Goal: Task Accomplishment & Management: Use online tool/utility

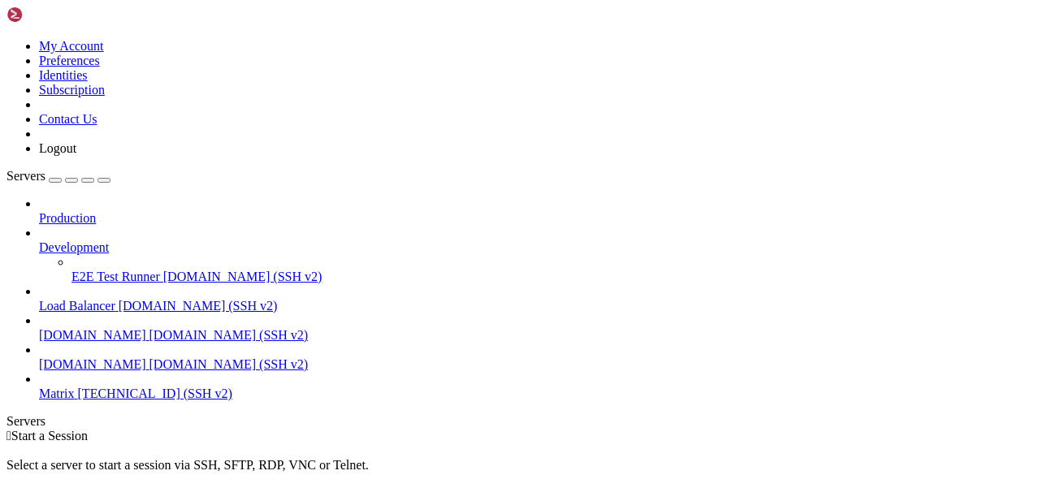
click at [78, 387] on span "[TECHNICAL_ID] (SSH v2)" at bounding box center [155, 394] width 154 height 14
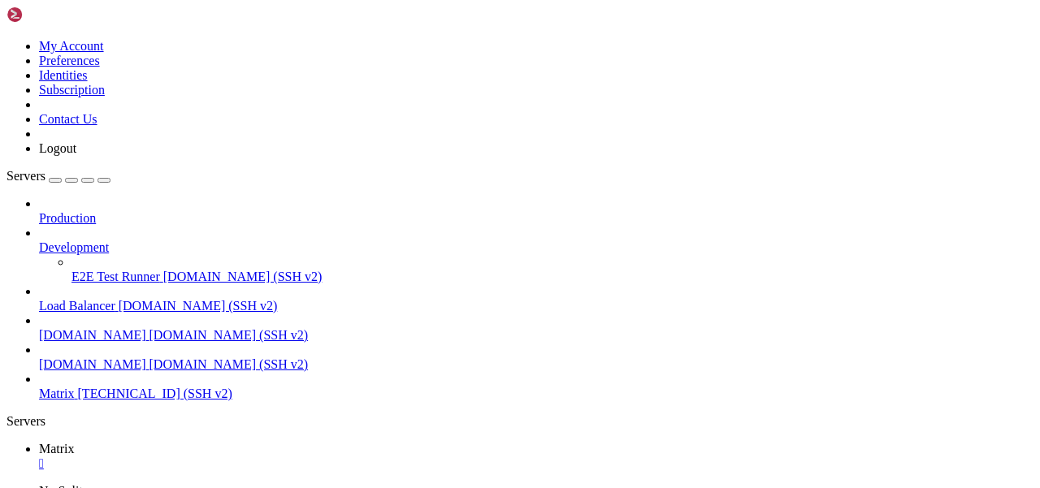
scroll to position [27, 0]
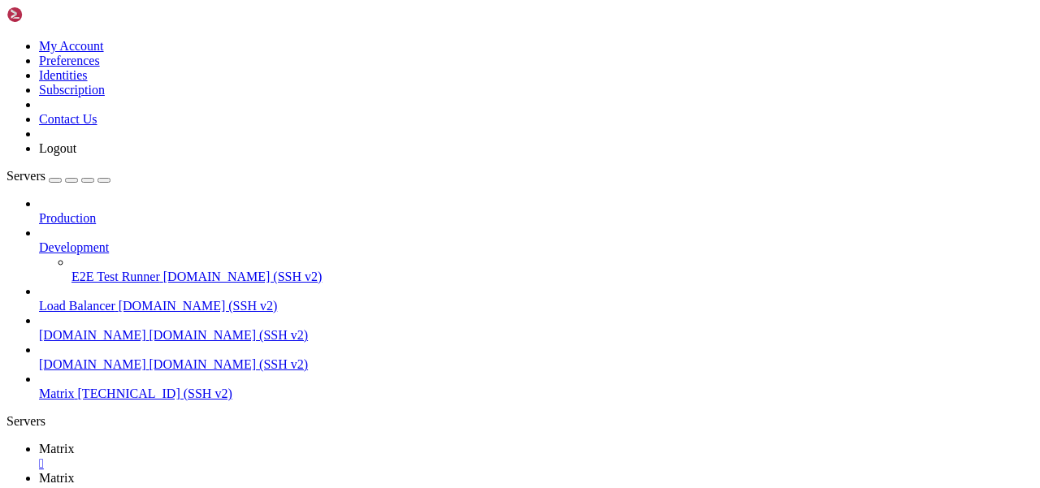
type input "/etc"
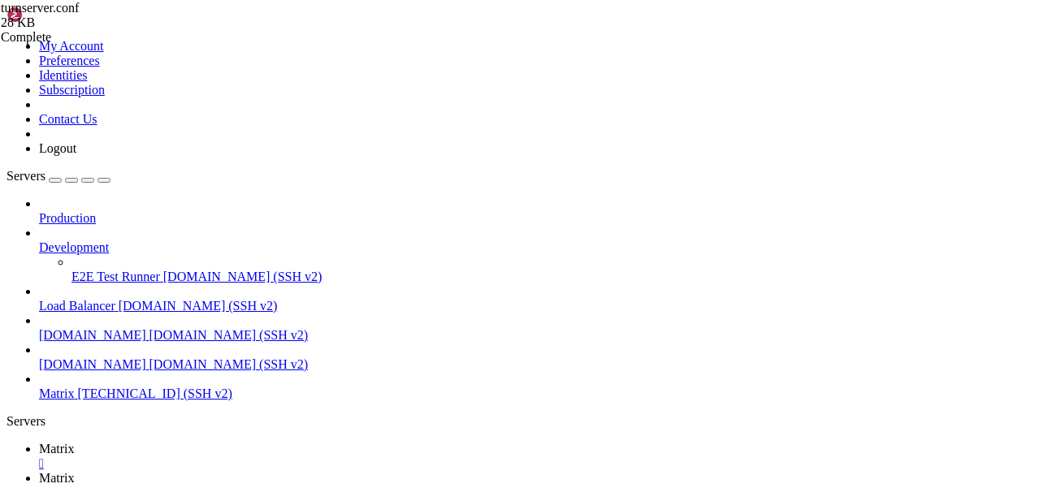
type textarea "web-admin-port=8089"
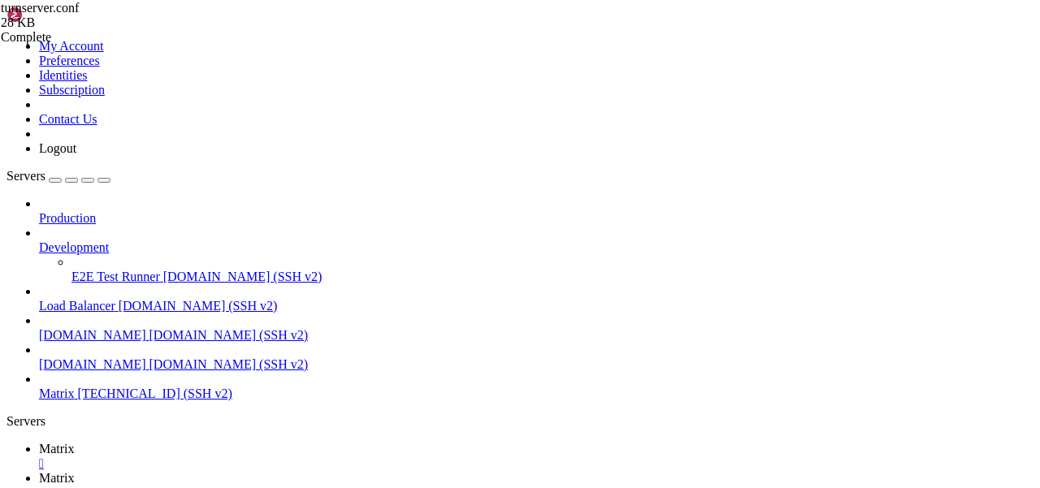
click at [75, 442] on span "Matrix" at bounding box center [57, 449] width 36 height 14
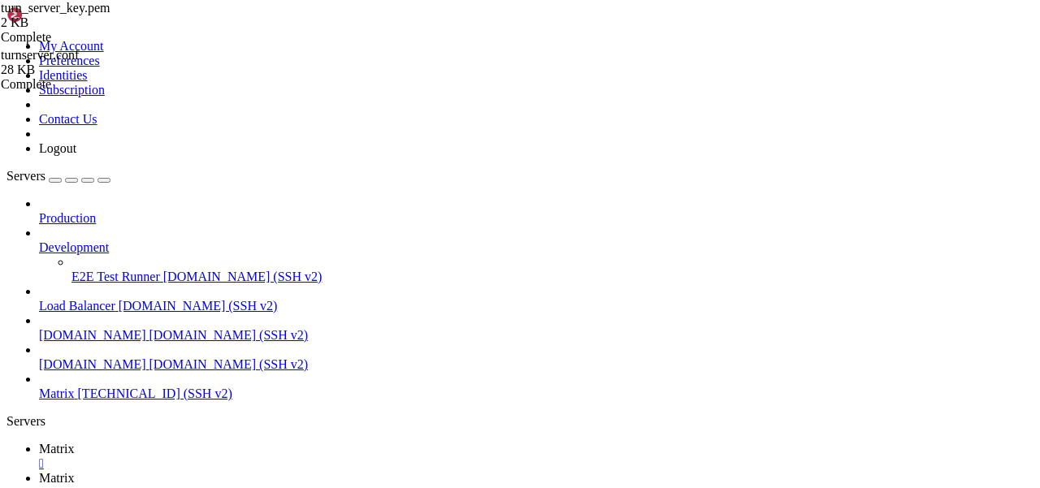
scroll to position [41, 0]
click at [75, 471] on span "Matrix" at bounding box center [57, 478] width 36 height 14
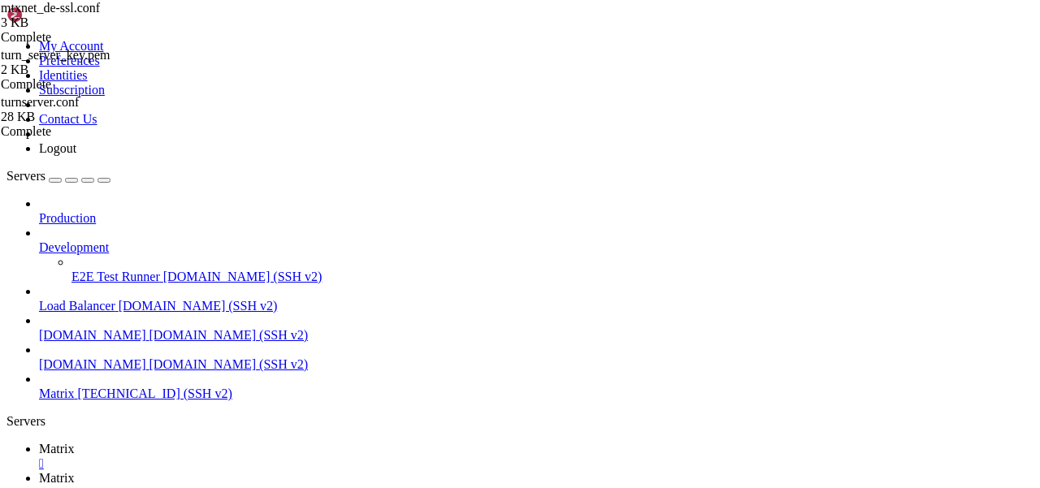
click at [288, 216] on td " matrix-[MEDICAL_DATA]" at bounding box center [148, 208] width 280 height 16
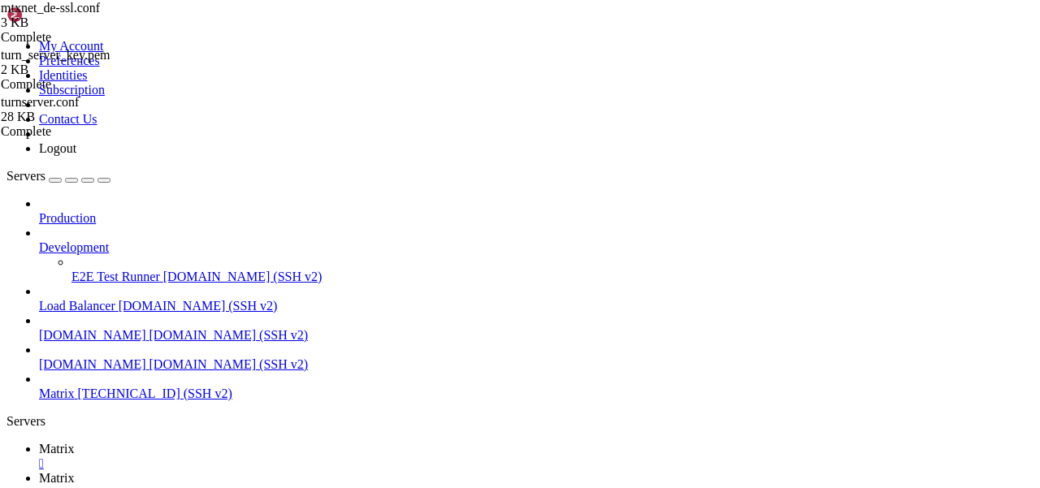
scroll to position [0, 0]
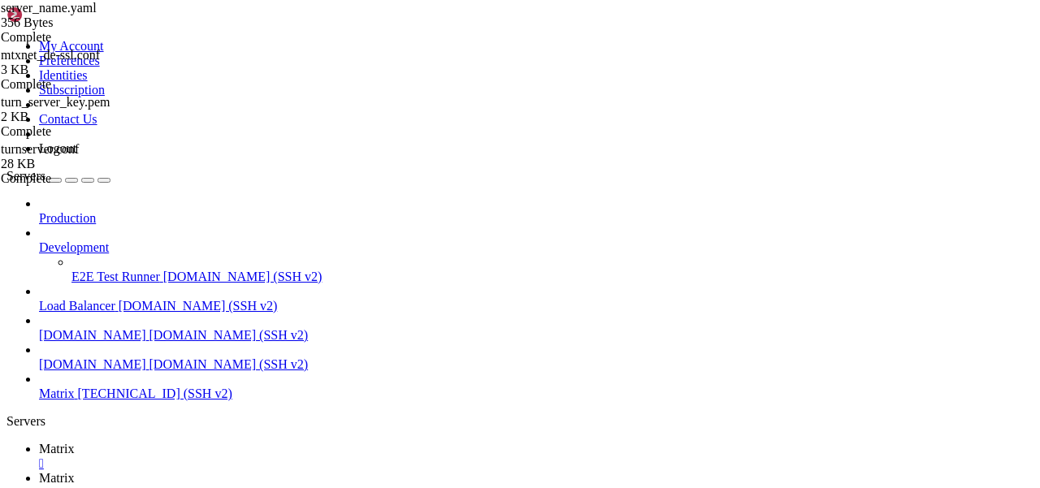
type input "/etc"
